Goal: Find specific page/section: Find specific page/section

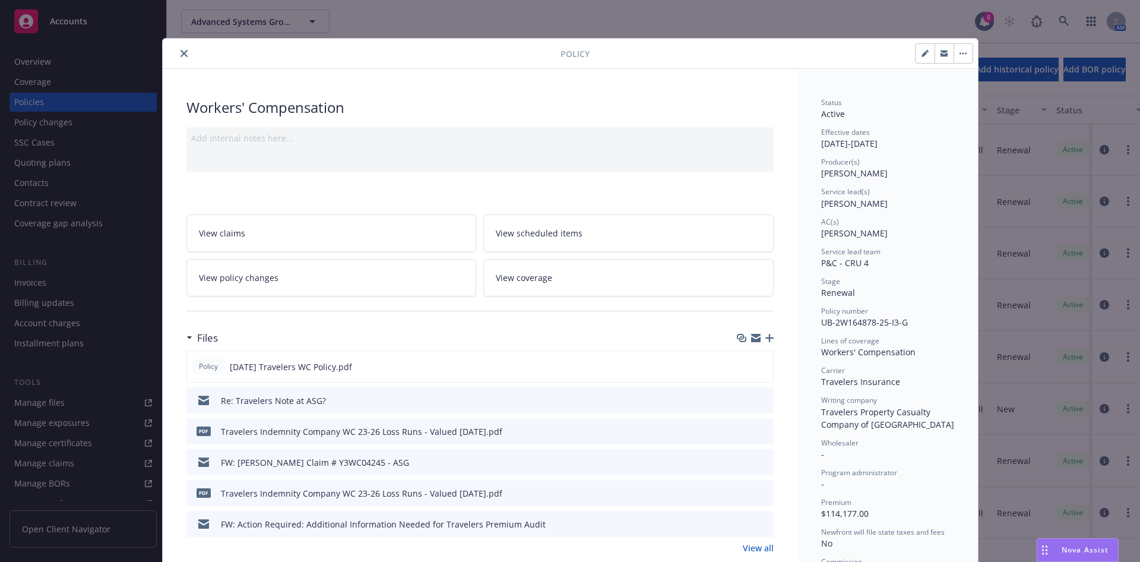
click at [180, 53] on icon "close" at bounding box center [183, 53] width 7 height 7
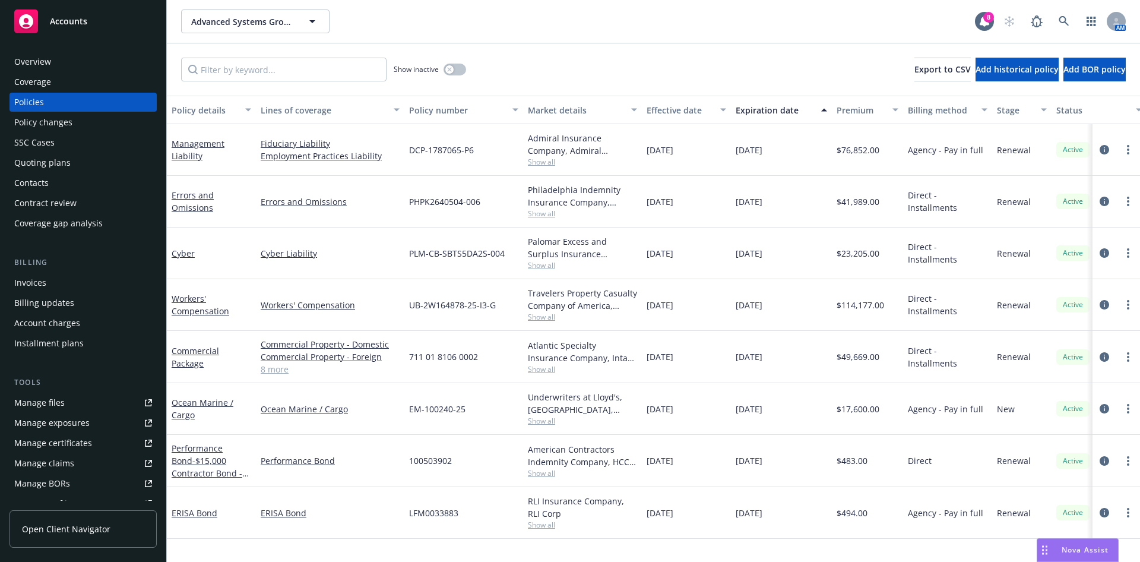
click at [61, 161] on div "Quoting plans" at bounding box center [42, 162] width 56 height 19
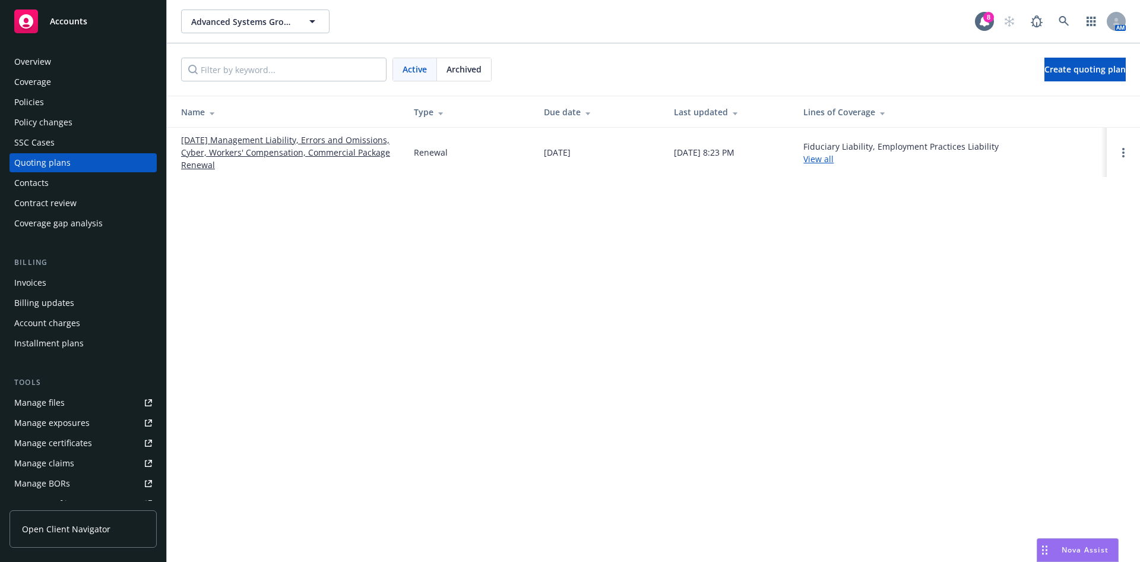
click at [242, 147] on link "[DATE] Management Liability, Errors and Omissions, Cyber, Workers' Compensation…" at bounding box center [288, 152] width 214 height 37
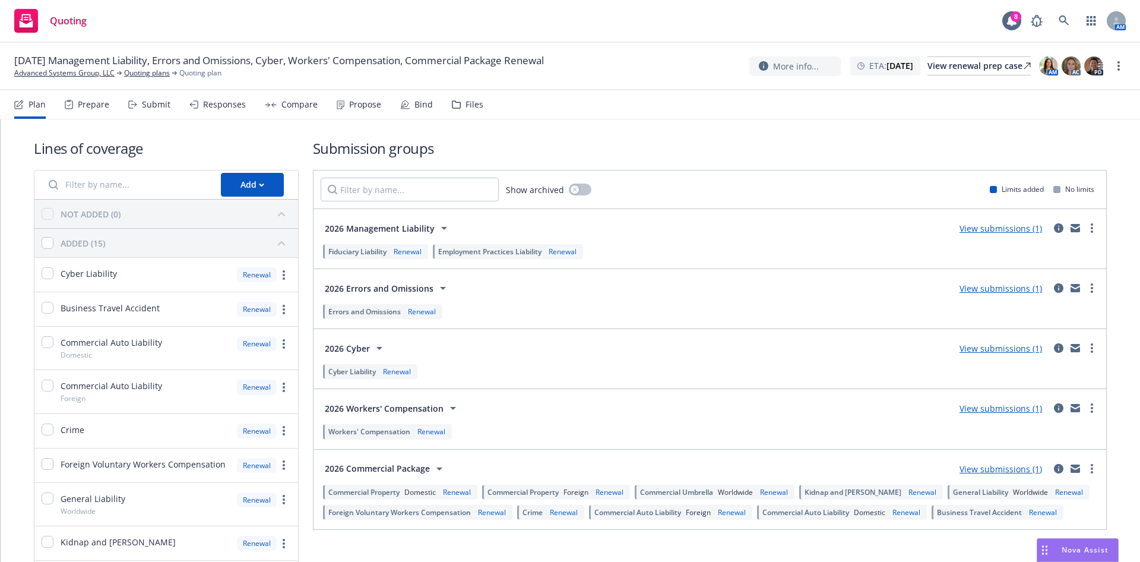
click at [138, 104] on div "Submit" at bounding box center [149, 104] width 42 height 28
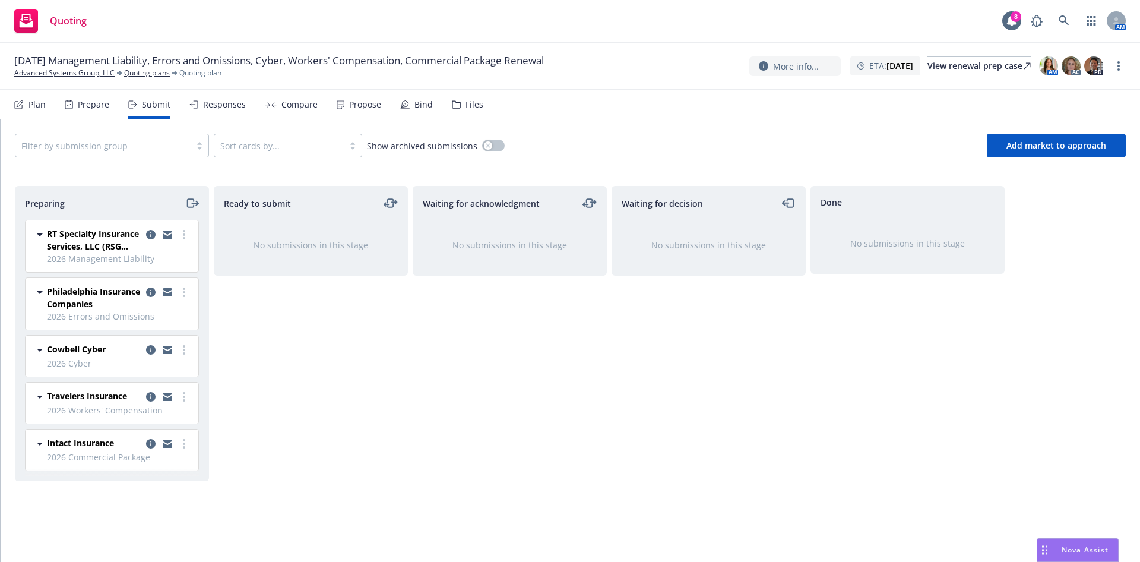
click at [88, 107] on div "Prepare" at bounding box center [93, 104] width 31 height 9
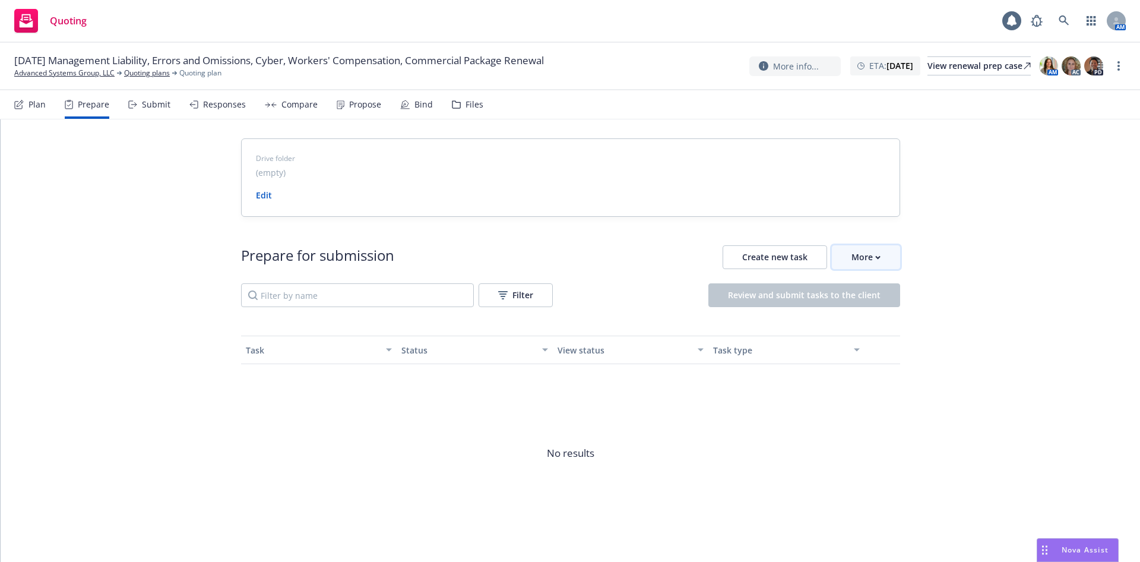
click at [864, 256] on div "More" at bounding box center [865, 257] width 29 height 23
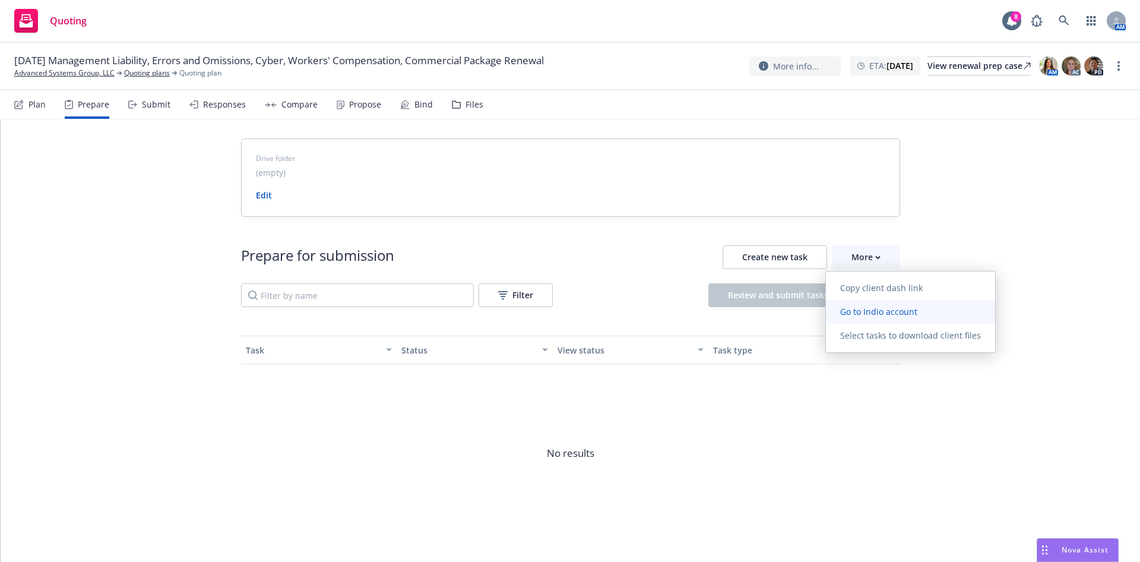
click at [888, 312] on span "Go to Indio account" at bounding box center [879, 311] width 106 height 11
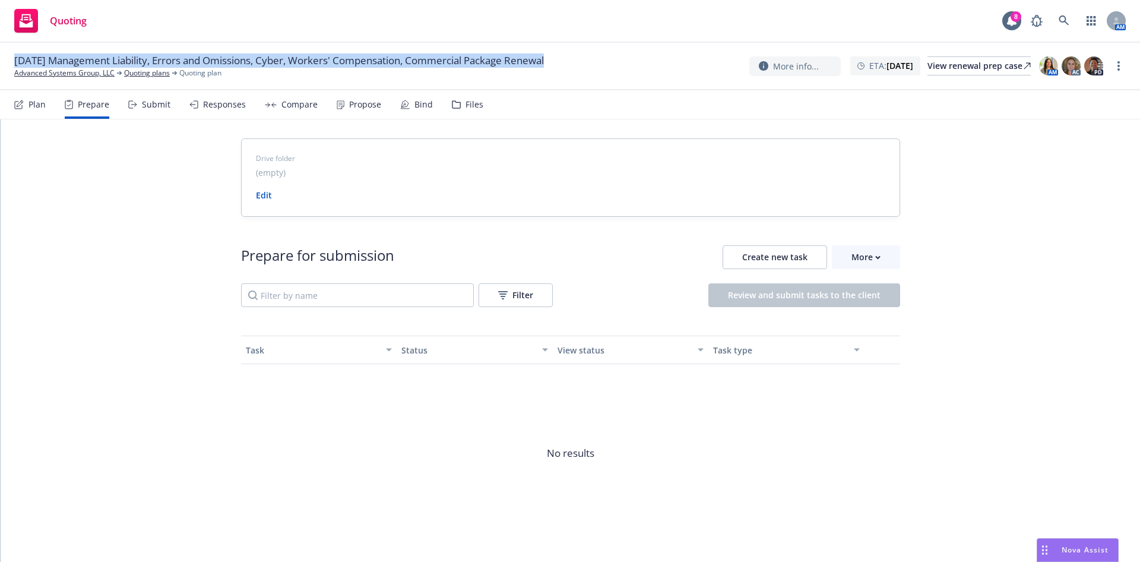
drag, startPoint x: 590, startPoint y: 65, endPoint x: -17, endPoint y: 62, distance: 607.3
click at [0, 62] on html "Quoting 8 AM 01/01/26 Management Liability, Errors and Omissions, Cyber, Worker…" at bounding box center [570, 281] width 1140 height 562
copy div "[DATE] Management Liability, Errors and Omissions, Cyber, Workers' Compensation…"
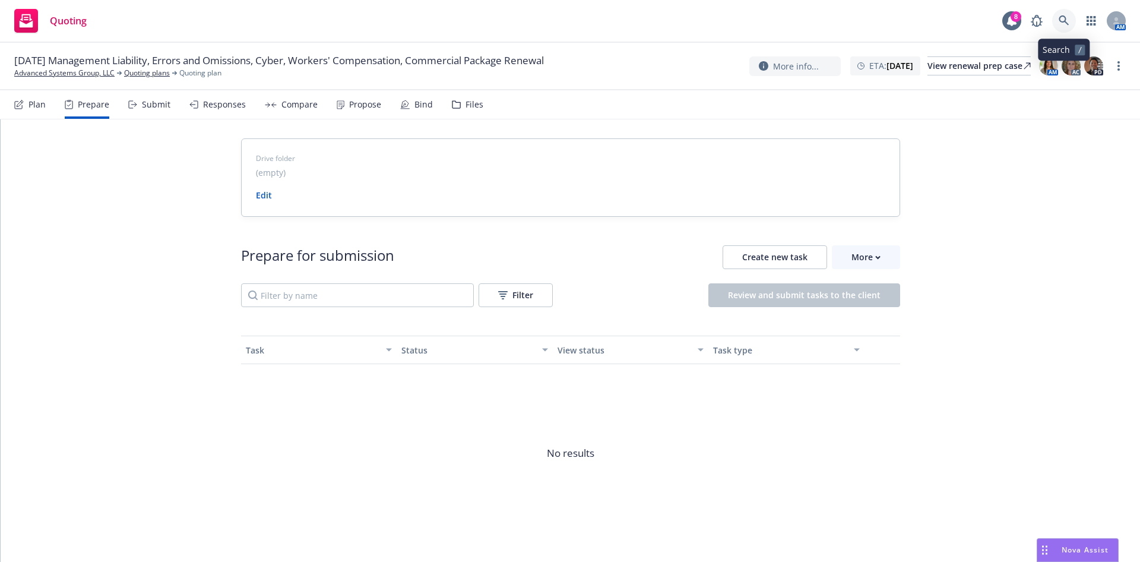
click at [1058, 27] on link at bounding box center [1064, 21] width 24 height 24
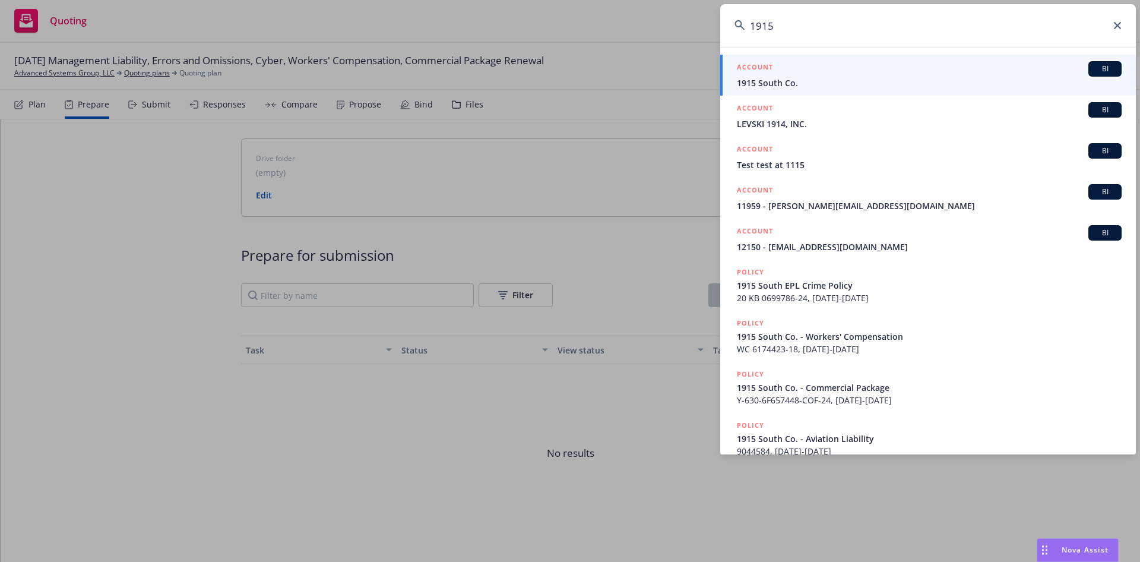
type input "1915"
click at [828, 71] on div "ACCOUNT BI" at bounding box center [929, 68] width 385 height 15
